Goal: Information Seeking & Learning: Learn about a topic

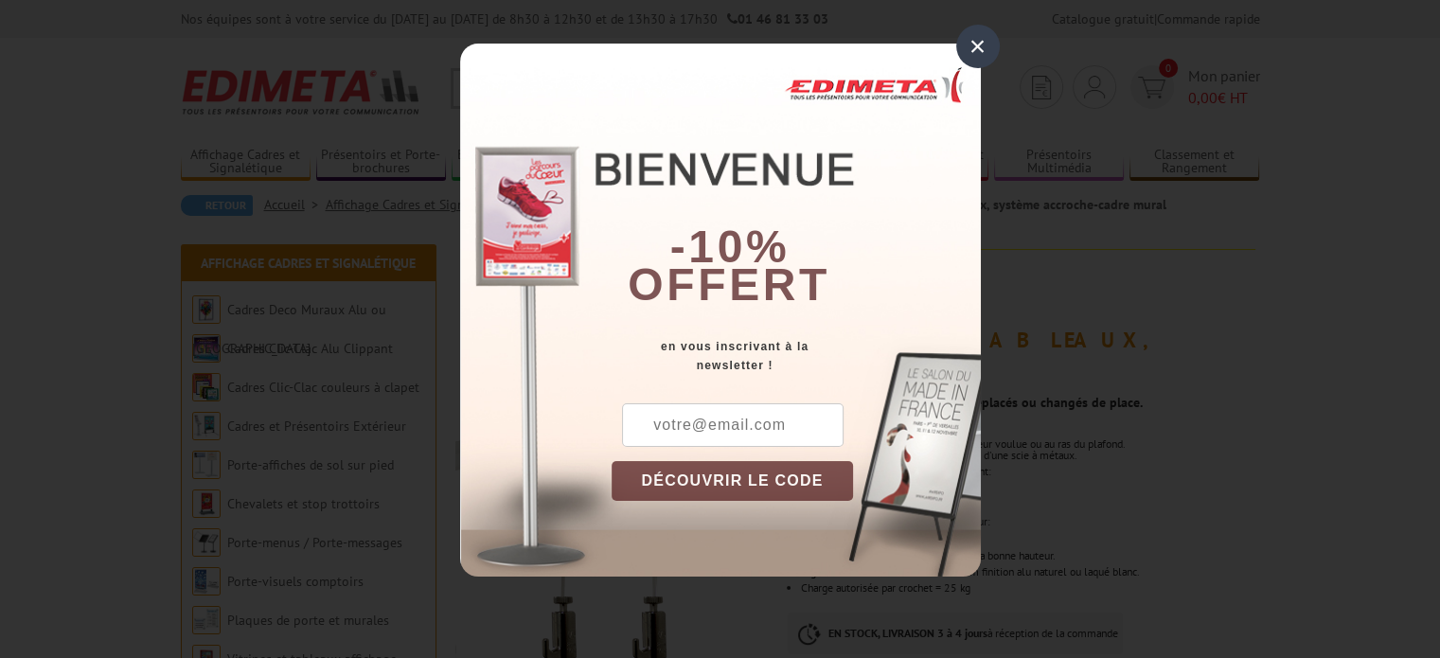
click at [980, 44] on div "×" at bounding box center [978, 47] width 44 height 44
